Goal: Book appointment/travel/reservation

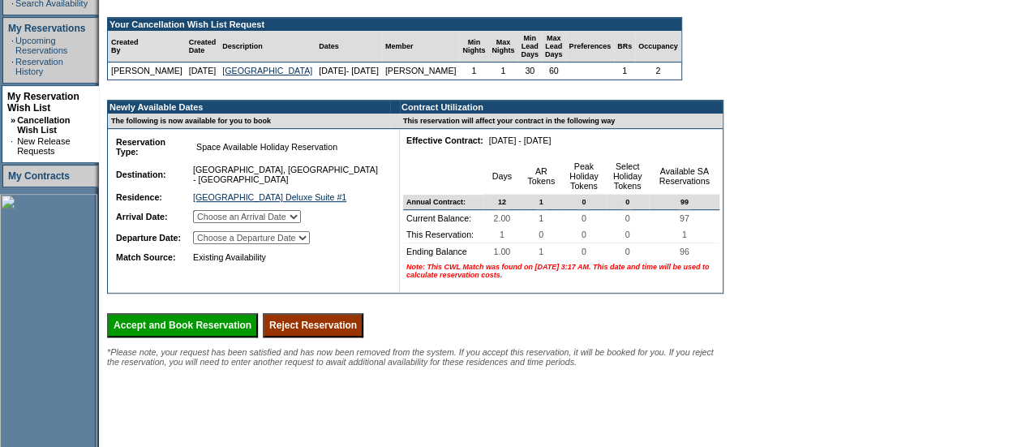
scroll to position [314, 0]
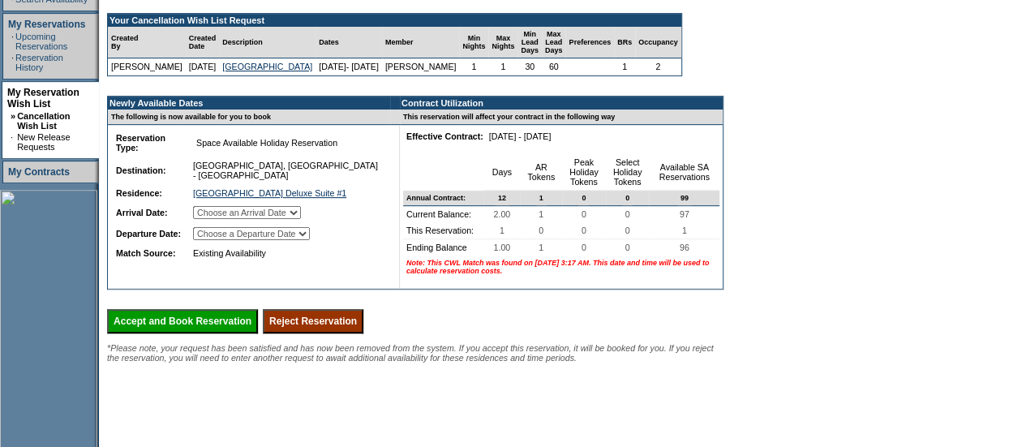
click at [301, 219] on select "Choose an Arrival Date Wednesday, November 26, 2025" at bounding box center [247, 212] width 108 height 13
select select "11/26/2025"
click at [212, 219] on select "Choose an Arrival Date Wednesday, November 26, 2025" at bounding box center [247, 212] width 108 height 13
click at [302, 240] on select "Choose a Departure Date Thursday, November 27, 2025" at bounding box center [251, 233] width 117 height 13
select select "11/27/2025"
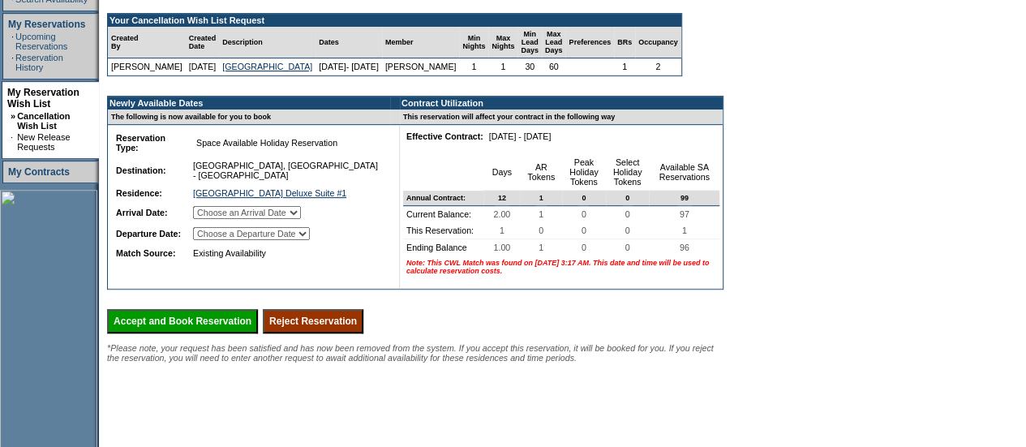
click at [214, 240] on select "Choose a Departure Date Thursday, November 27, 2025" at bounding box center [251, 233] width 117 height 13
click at [212, 333] on input "Accept and Book Reservation" at bounding box center [182, 321] width 151 height 24
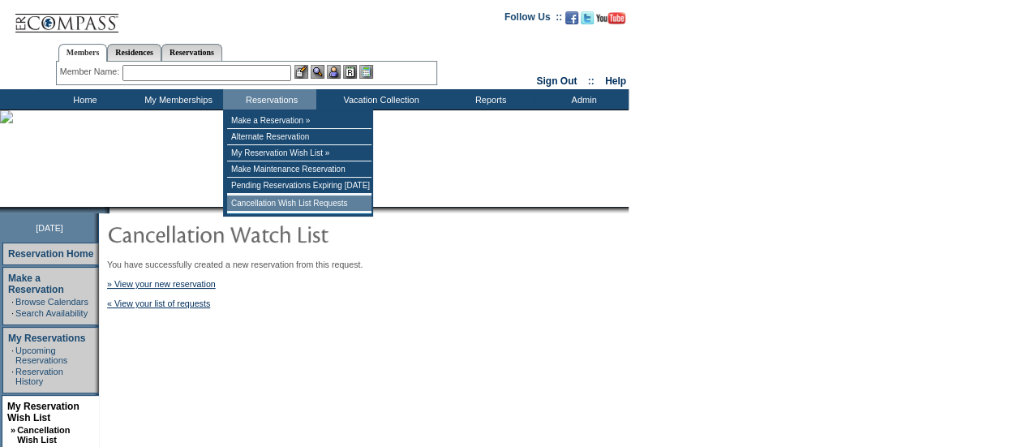
click at [269, 205] on td "Cancellation Wish List Requests" at bounding box center [299, 203] width 144 height 16
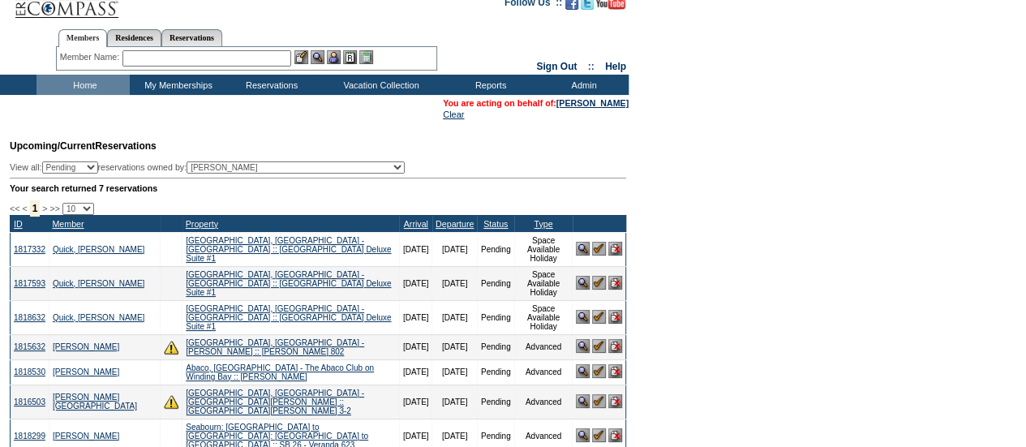
scroll to position [15, 0]
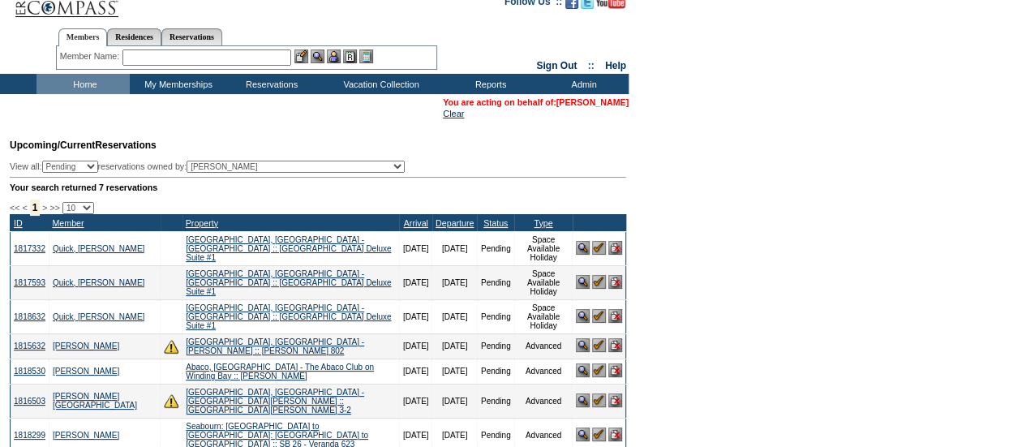
click at [601, 100] on link "[PERSON_NAME]" at bounding box center [592, 102] width 72 height 10
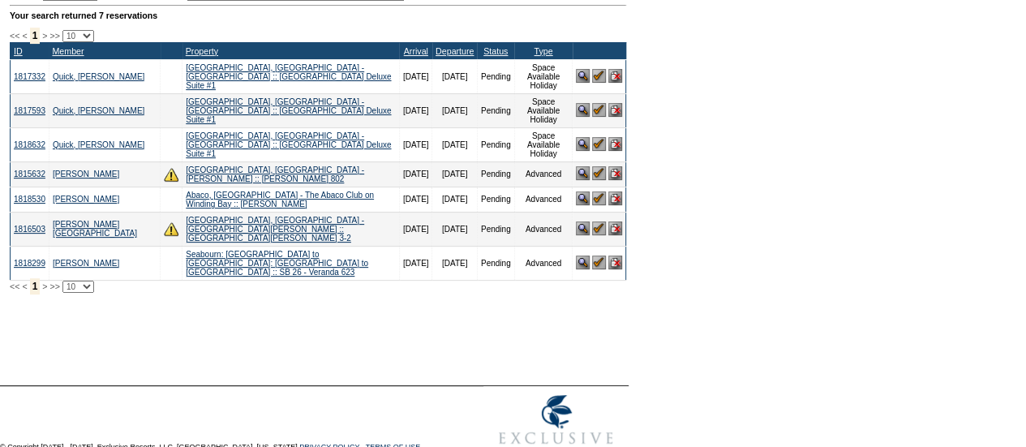
scroll to position [190, 0]
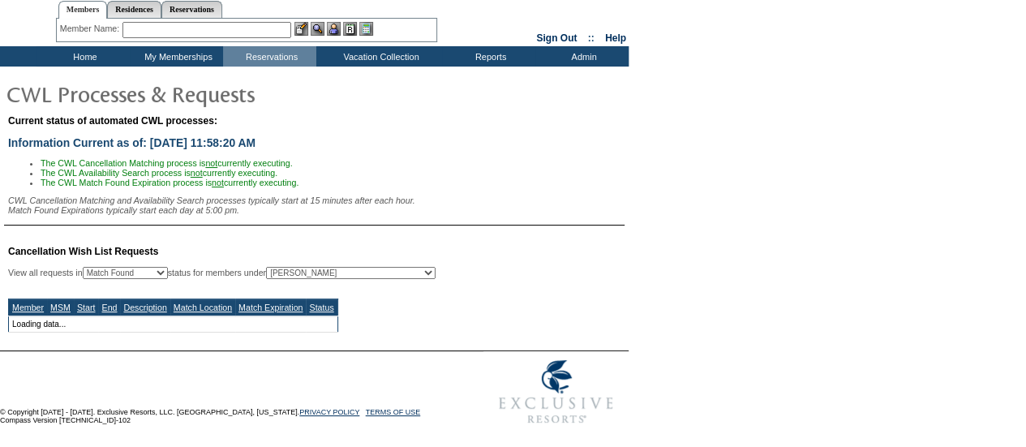
select select "50"
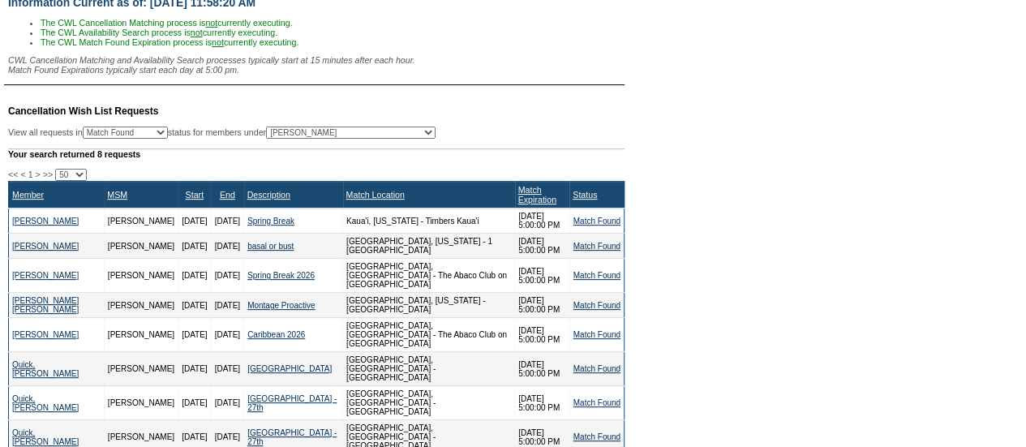
scroll to position [279, 0]
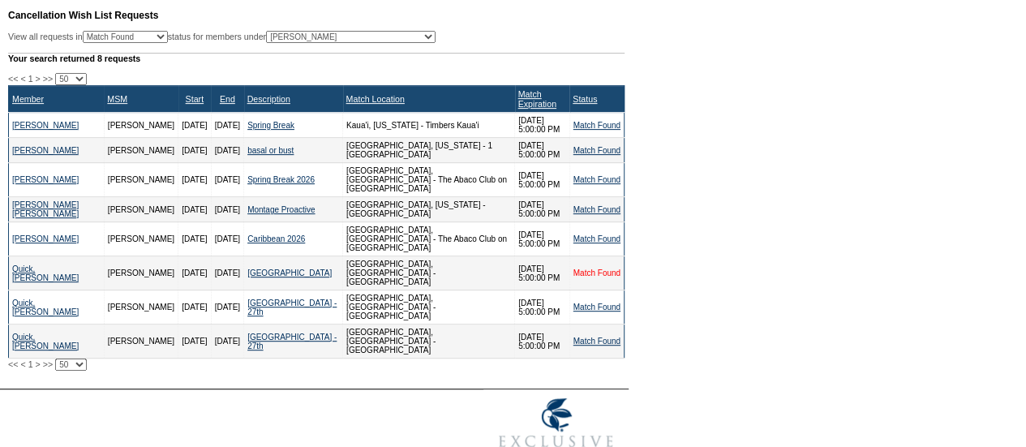
click at [591, 268] on link "Match Found" at bounding box center [596, 272] width 47 height 9
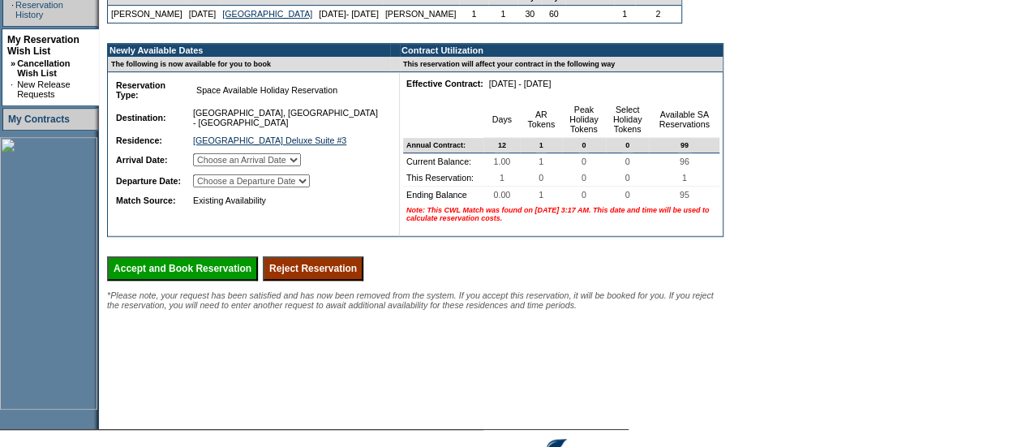
scroll to position [368, 0]
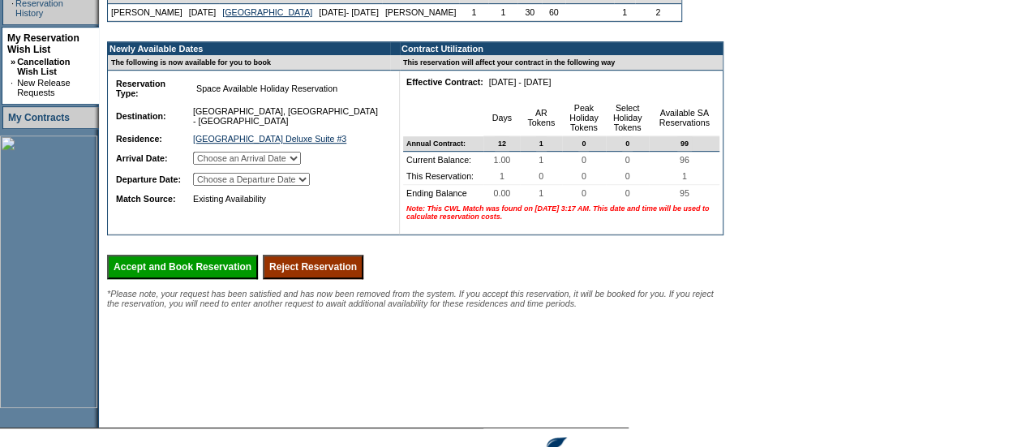
click at [339, 279] on input "Reject Reservation" at bounding box center [313, 267] width 101 height 24
